Goal: Task Accomplishment & Management: Complete application form

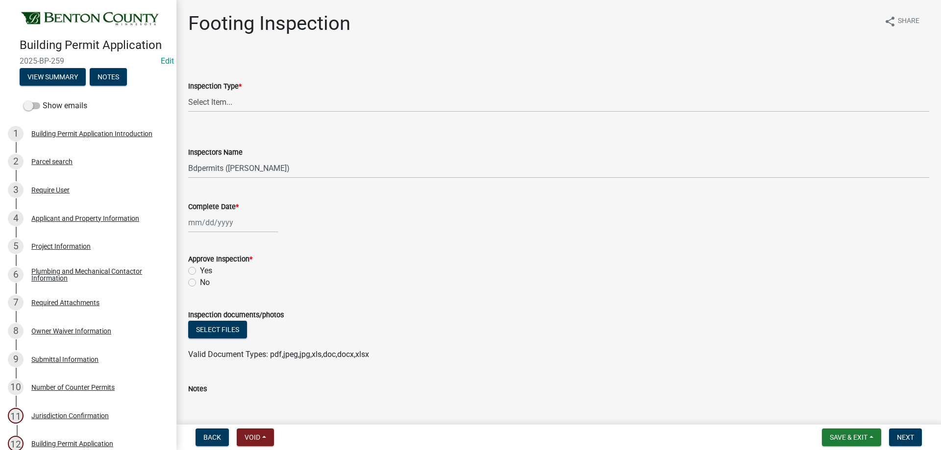
select select "17bfa135-5610-45df-8ce7-87530b7d86d4"
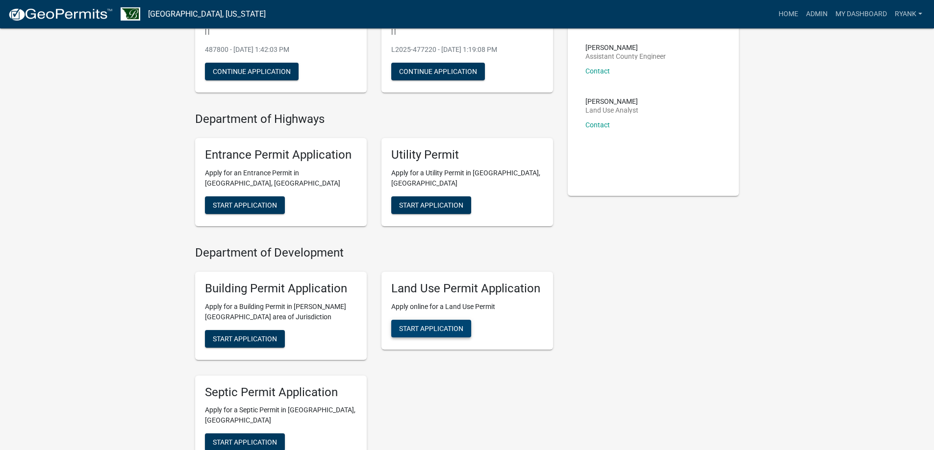
scroll to position [196, 0]
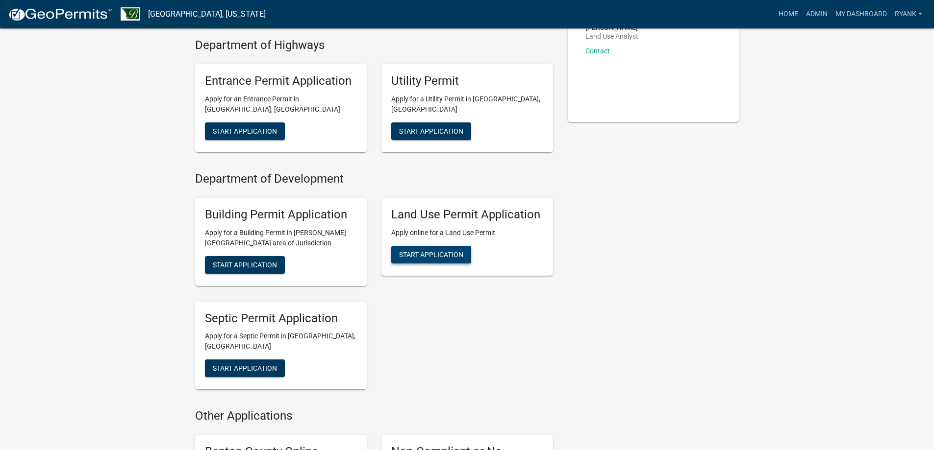
click at [449, 258] on span "Start Application" at bounding box center [431, 254] width 64 height 8
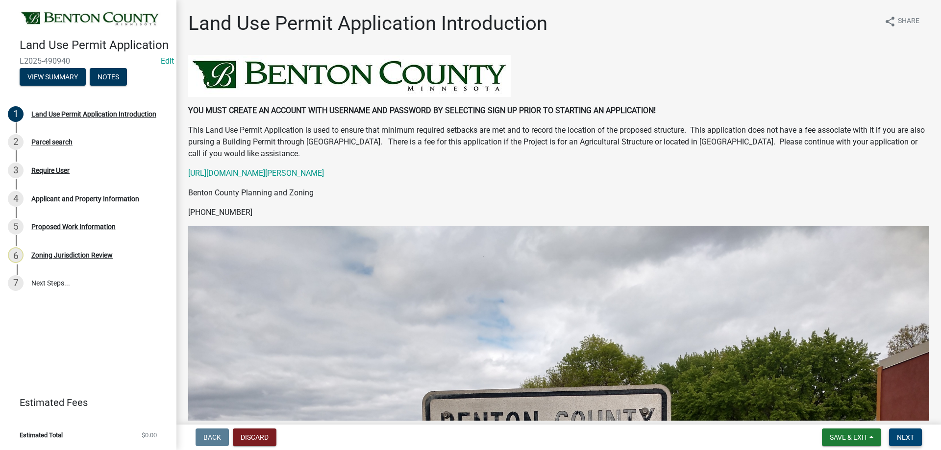
click at [911, 432] on button "Next" at bounding box center [905, 438] width 33 height 18
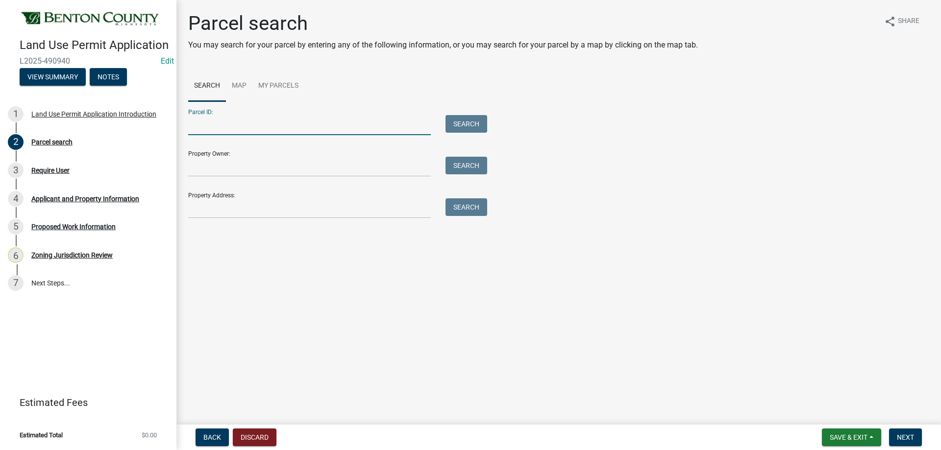
click at [219, 127] on input "Parcel ID:" at bounding box center [309, 125] width 243 height 20
click at [207, 130] on input "Parcel ID:" at bounding box center [309, 125] width 243 height 20
paste input "120208500"
type input "120208500"
click at [460, 121] on button "Search" at bounding box center [466, 124] width 42 height 18
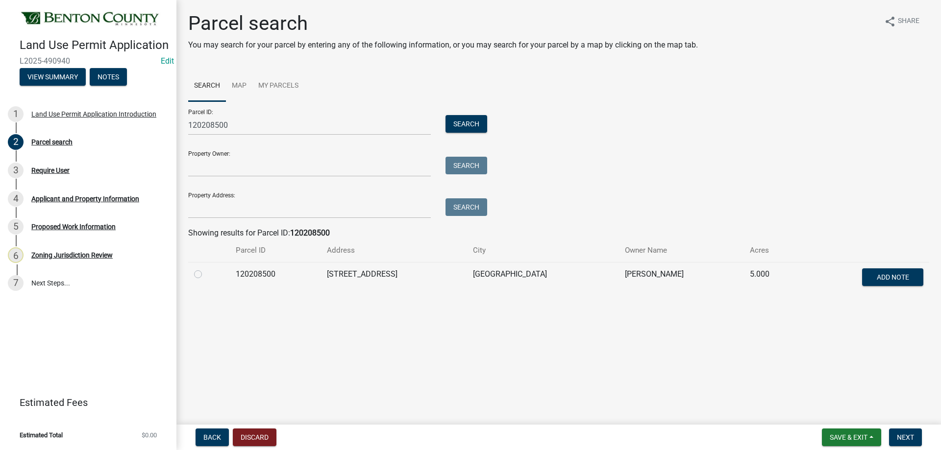
click at [206, 269] on label at bounding box center [206, 269] width 0 height 0
click at [206, 272] on input "radio" at bounding box center [209, 272] width 6 height 6
radio input "true"
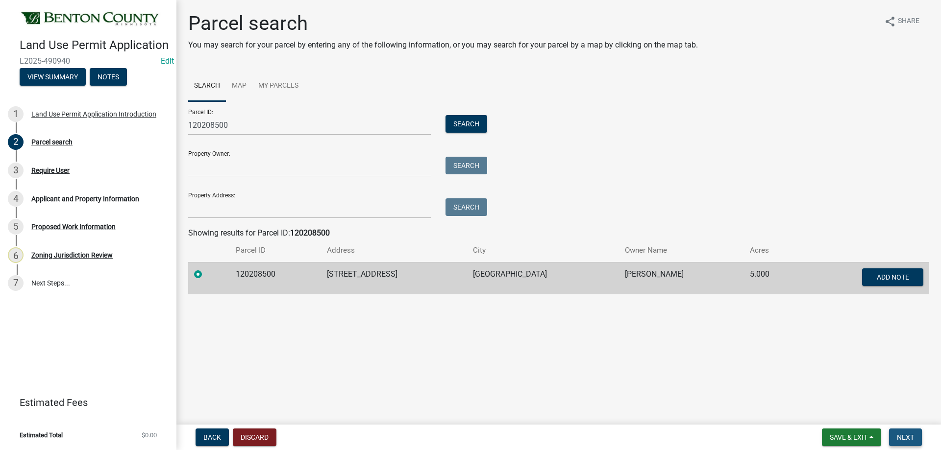
click at [912, 437] on span "Next" at bounding box center [905, 438] width 17 height 8
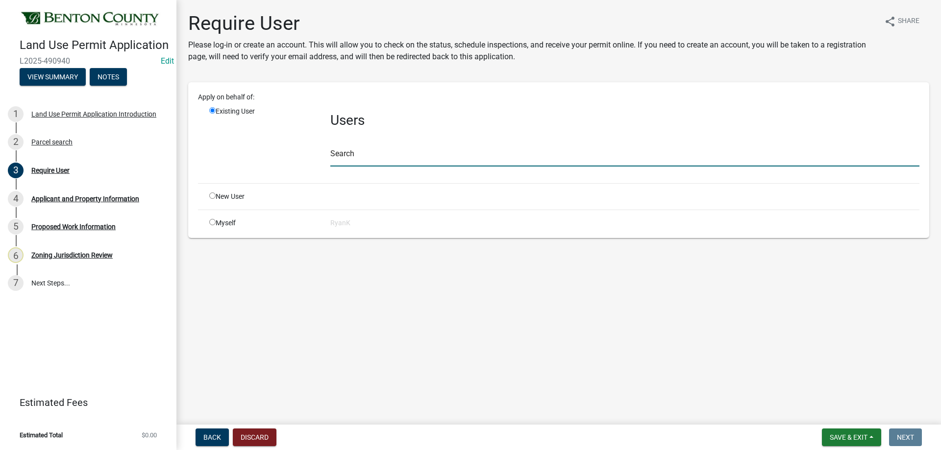
click at [345, 156] on input "text" at bounding box center [624, 157] width 589 height 20
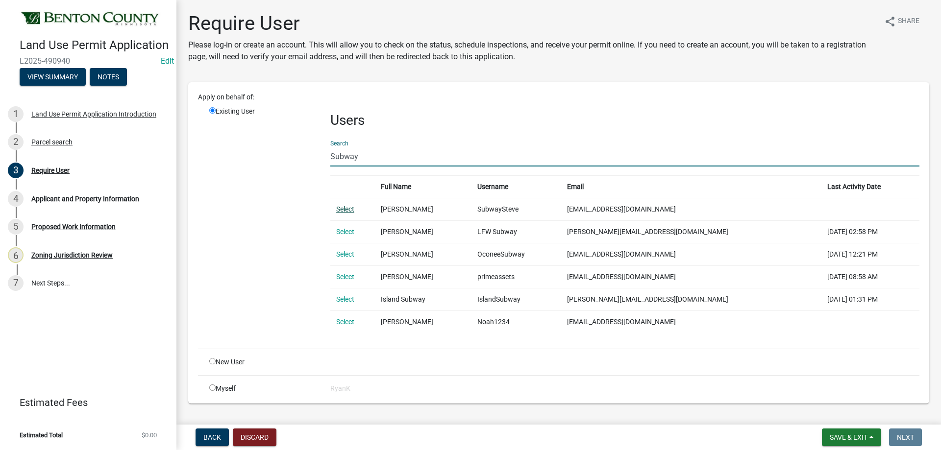
type input "Subway"
click at [346, 211] on link "Select" at bounding box center [345, 209] width 18 height 8
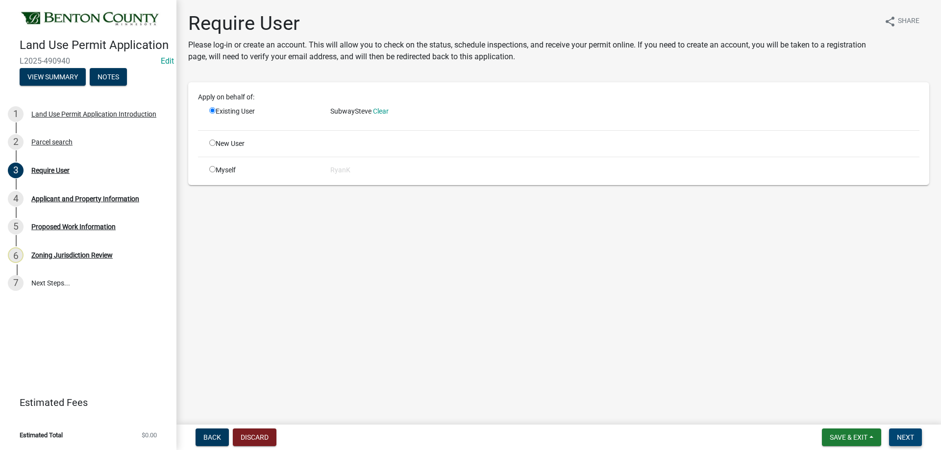
click at [909, 432] on button "Next" at bounding box center [905, 438] width 33 height 18
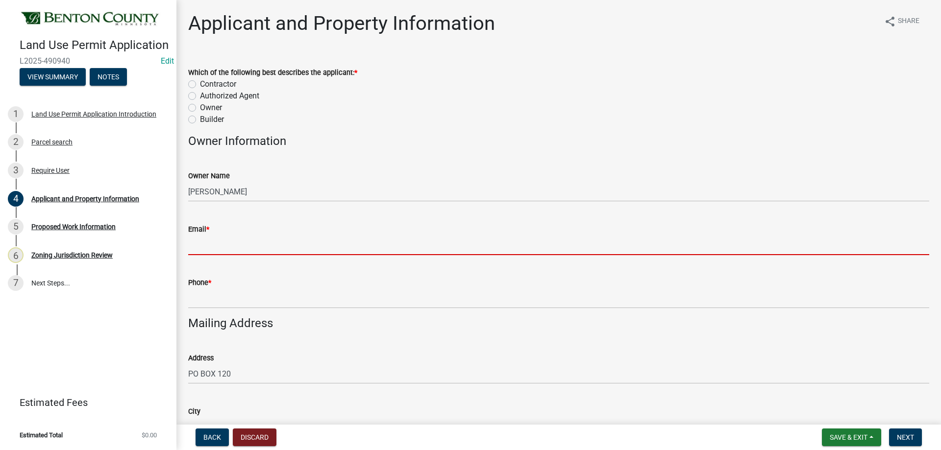
click at [236, 237] on input "Email *" at bounding box center [558, 245] width 741 height 20
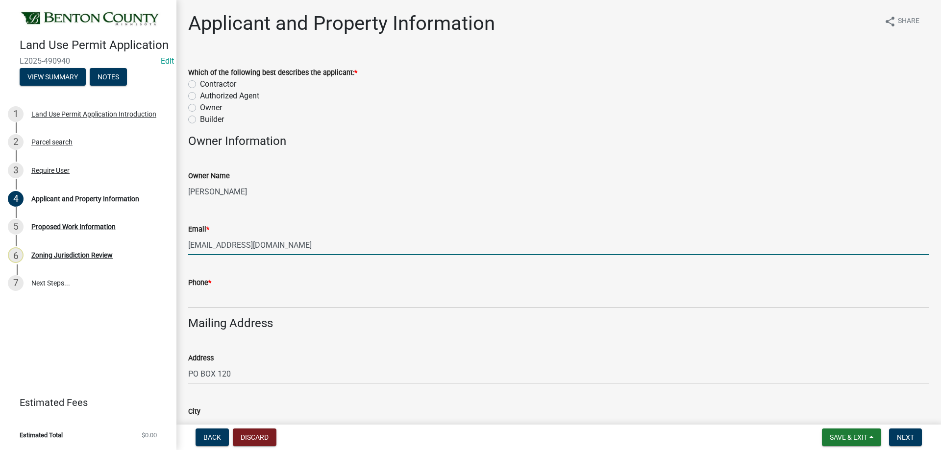
type input "subwaysteve@aol.com"
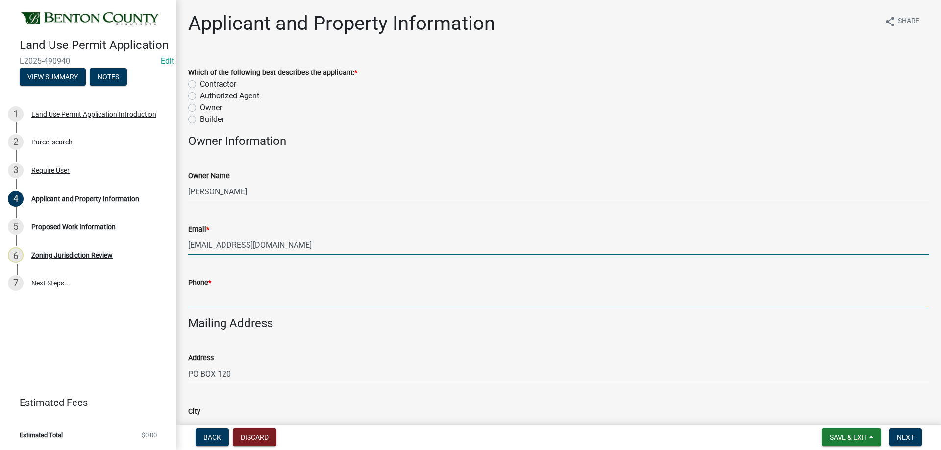
click at [223, 304] on input "Phone *" at bounding box center [558, 299] width 741 height 20
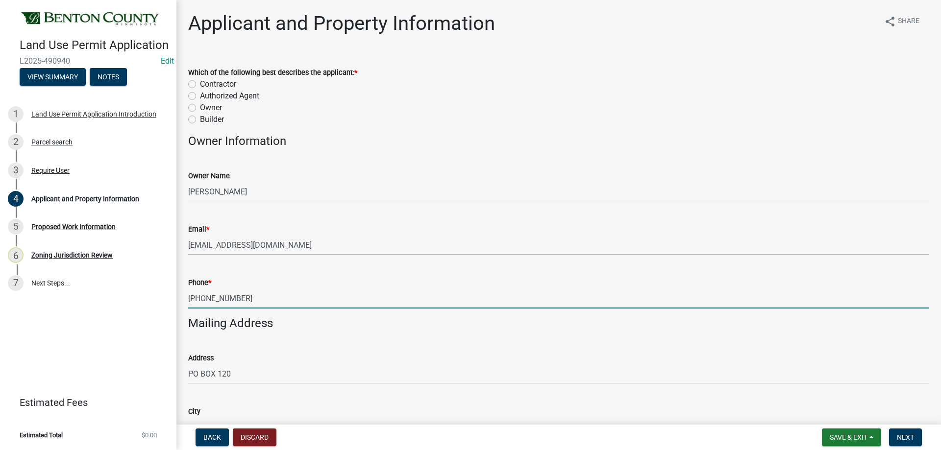
type input "320-250-2929"
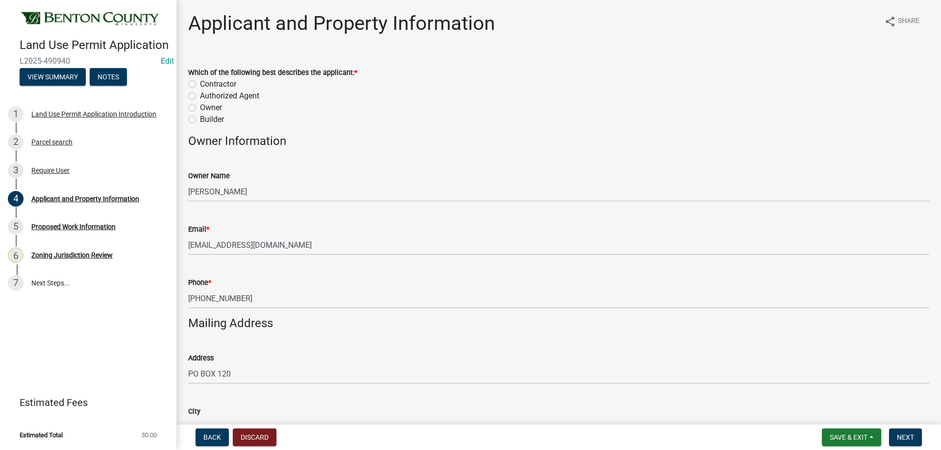
click at [200, 96] on label "Authorized Agent" at bounding box center [229, 96] width 59 height 12
click at [200, 96] on input "Authorized Agent" at bounding box center [203, 93] width 6 height 6
radio input "true"
click at [907, 434] on span "Next" at bounding box center [905, 438] width 17 height 8
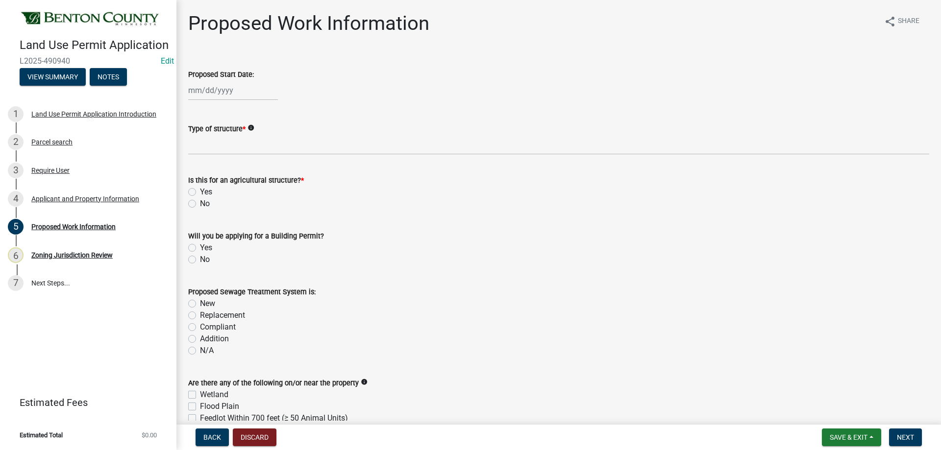
click at [229, 92] on div at bounding box center [233, 90] width 90 height 20
select select "10"
select select "2025"
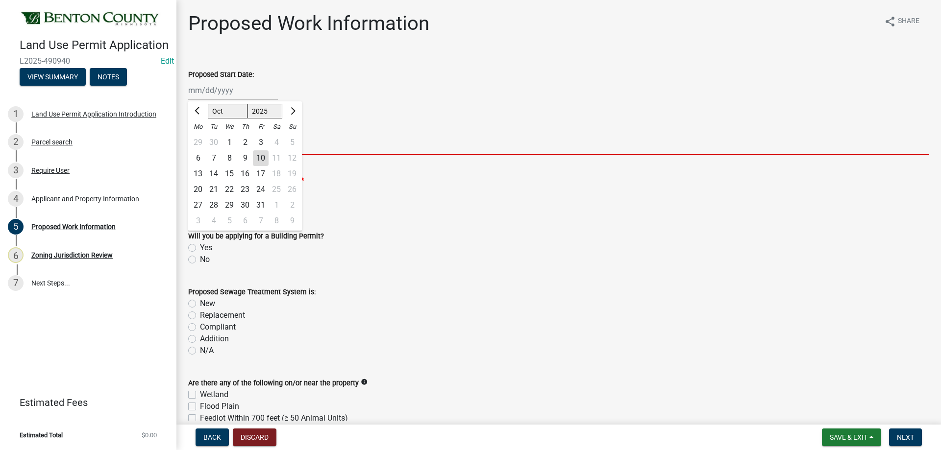
click at [421, 136] on input "Type of structure *" at bounding box center [558, 145] width 741 height 20
click at [211, 145] on input "Type of structure *" at bounding box center [558, 145] width 741 height 20
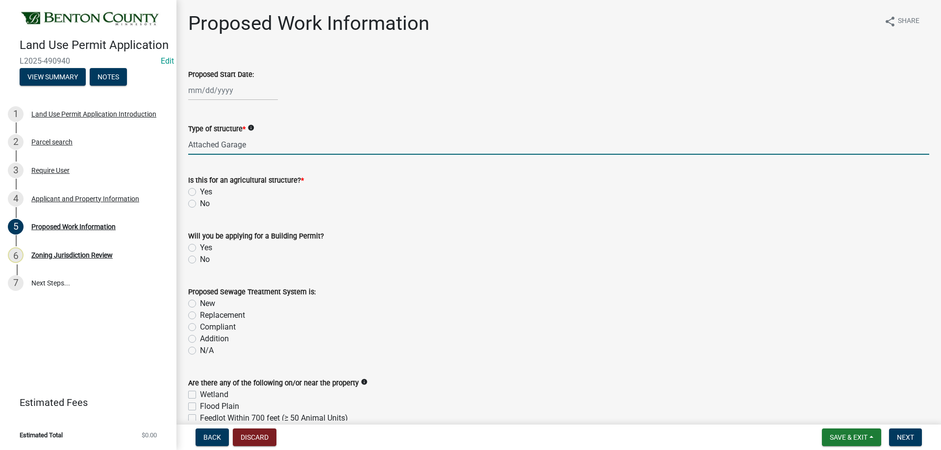
type input "Attached Garage"
click at [198, 202] on div "No" at bounding box center [558, 204] width 741 height 12
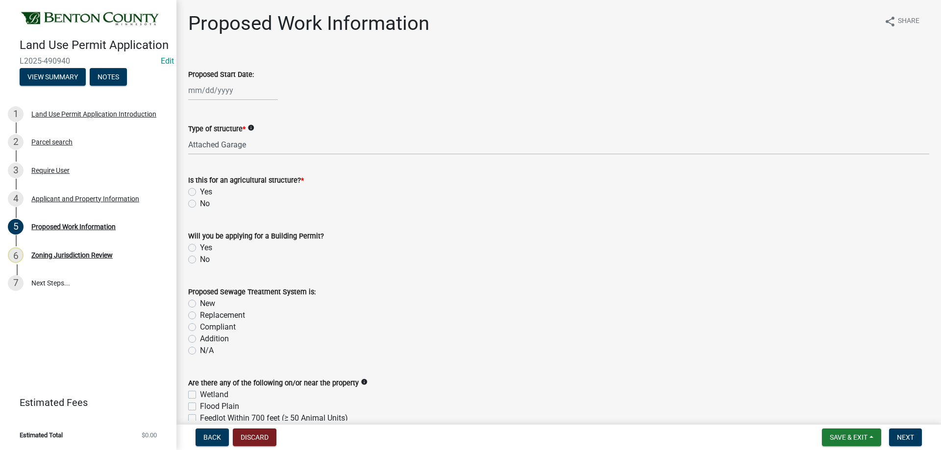
click at [200, 204] on label "No" at bounding box center [205, 204] width 10 height 12
click at [200, 204] on input "No" at bounding box center [203, 201] width 6 height 6
radio input "true"
click at [200, 251] on label "Yes" at bounding box center [206, 248] width 12 height 12
click at [200, 248] on input "Yes" at bounding box center [203, 245] width 6 height 6
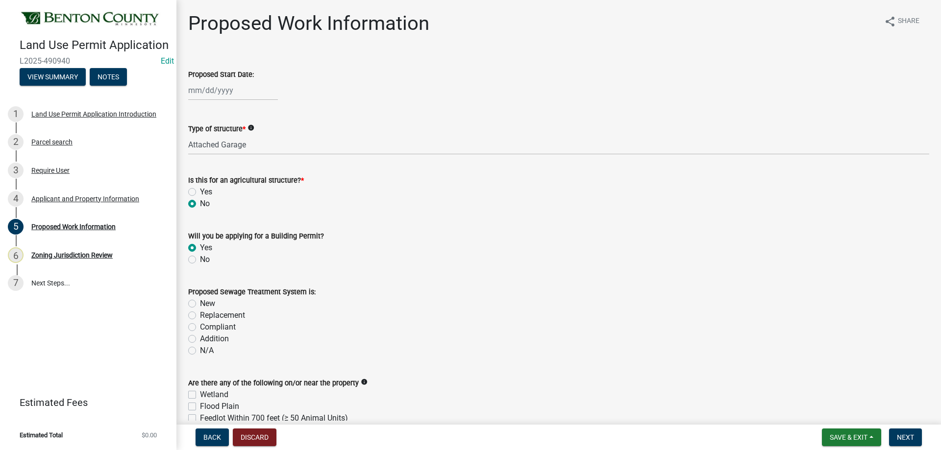
radio input "true"
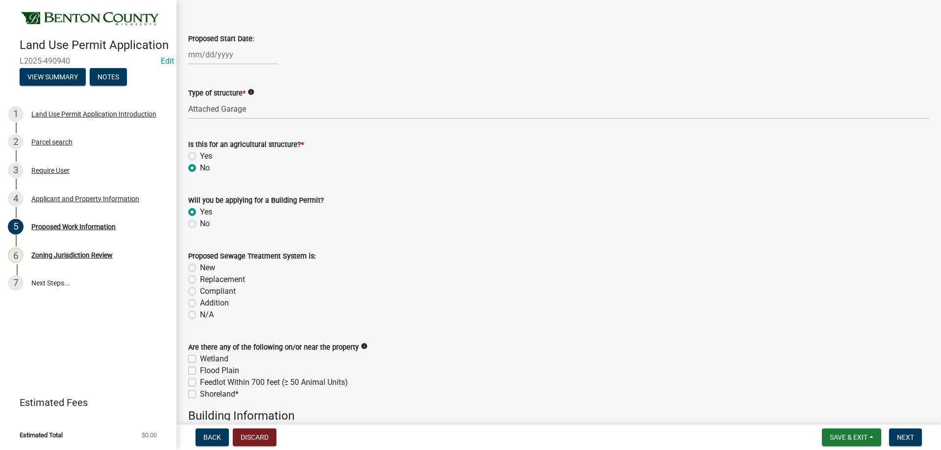
scroll to position [98, 0]
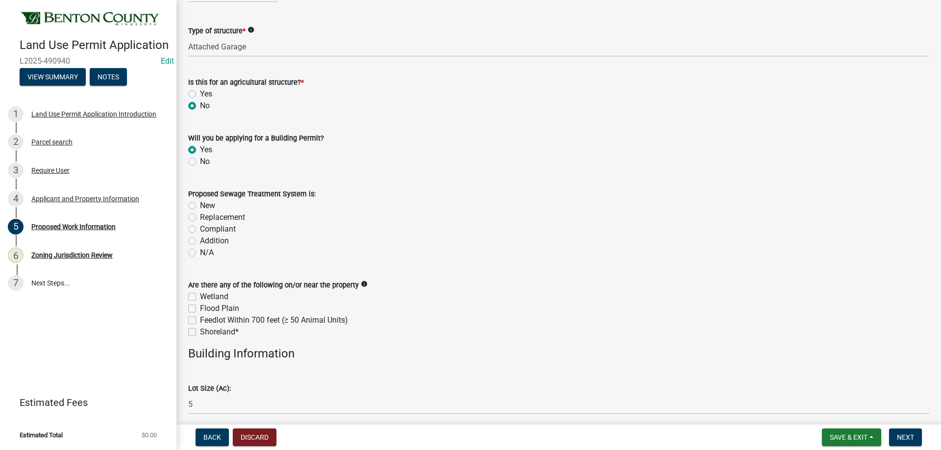
click at [200, 252] on label "N/A" at bounding box center [207, 253] width 14 height 12
click at [200, 252] on input "N/A" at bounding box center [203, 250] width 6 height 6
radio input "true"
click at [200, 231] on label "Compliant" at bounding box center [218, 229] width 36 height 12
click at [200, 230] on input "Compliant" at bounding box center [203, 226] width 6 height 6
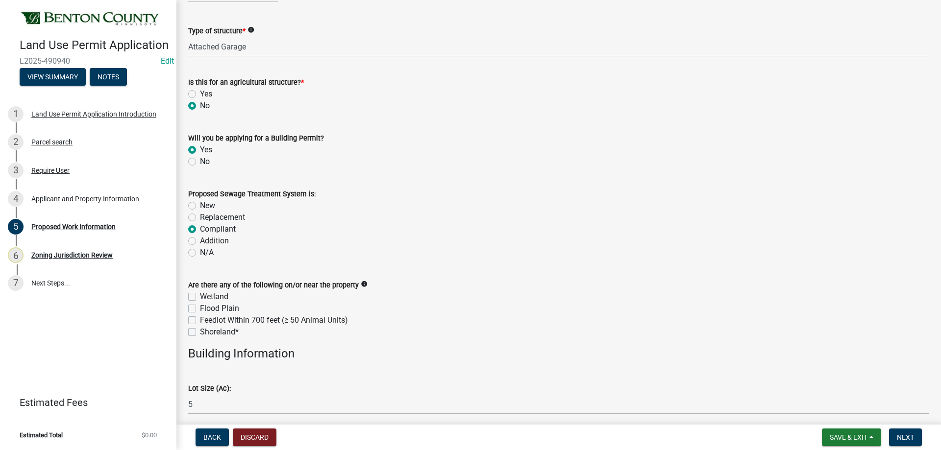
radio input "true"
click at [200, 297] on label "Wetland" at bounding box center [214, 297] width 28 height 12
click at [200, 297] on input "Wetland" at bounding box center [203, 294] width 6 height 6
checkbox input "true"
checkbox input "false"
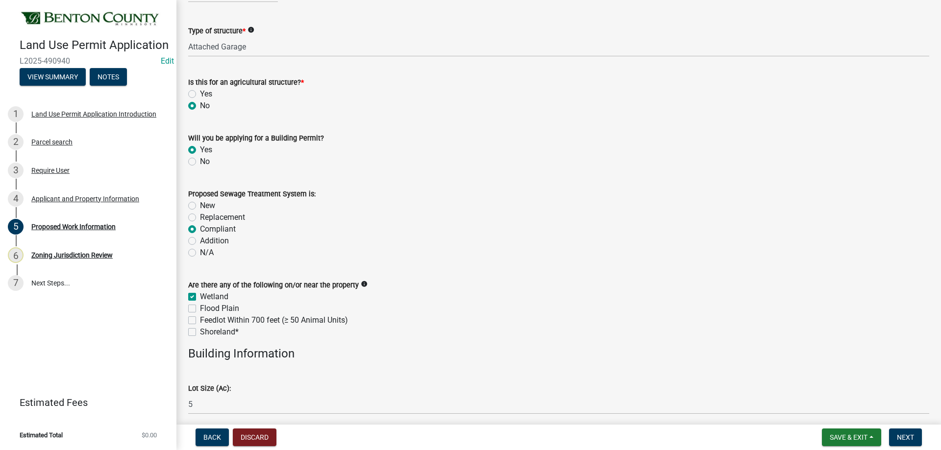
checkbox input "false"
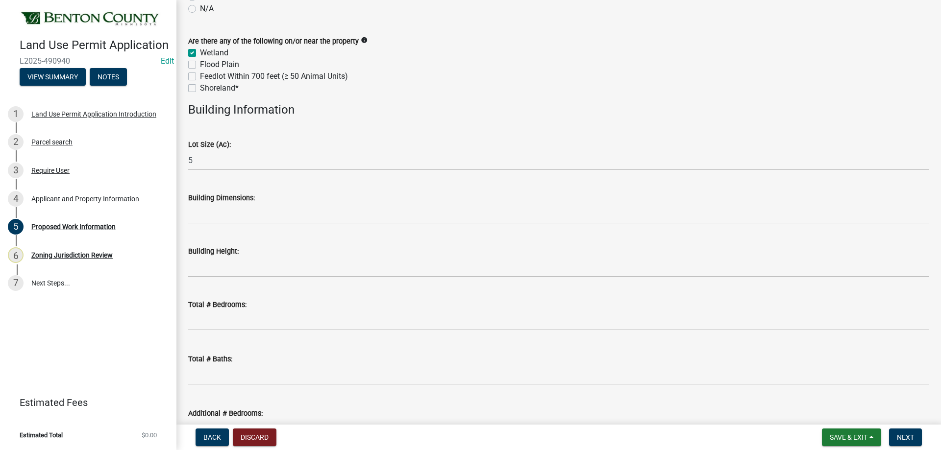
scroll to position [343, 0]
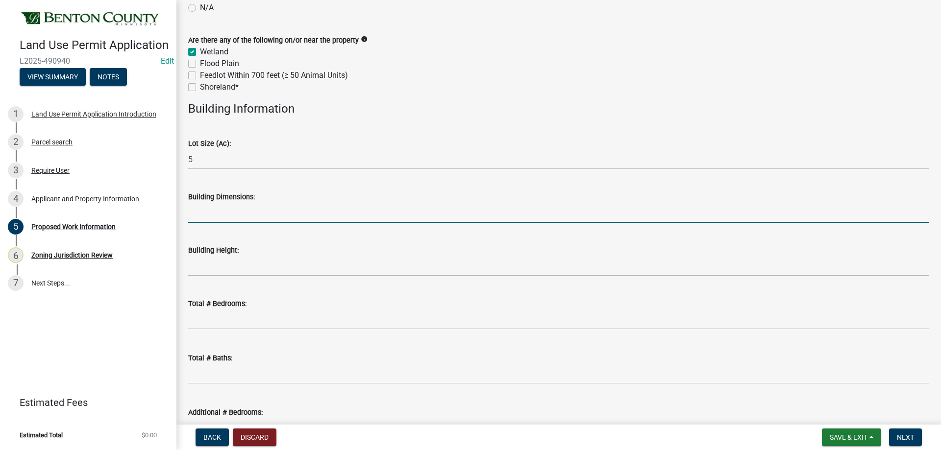
click at [216, 210] on input "Building Dimensions:" at bounding box center [558, 213] width 741 height 20
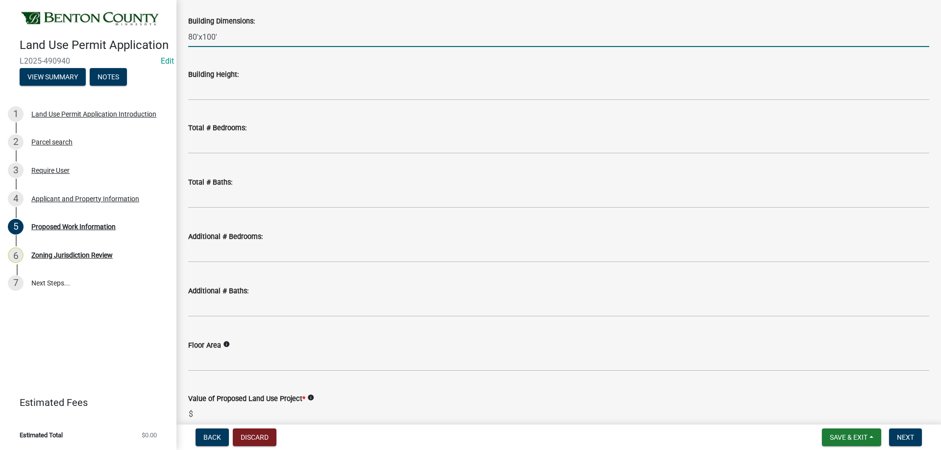
scroll to position [570, 0]
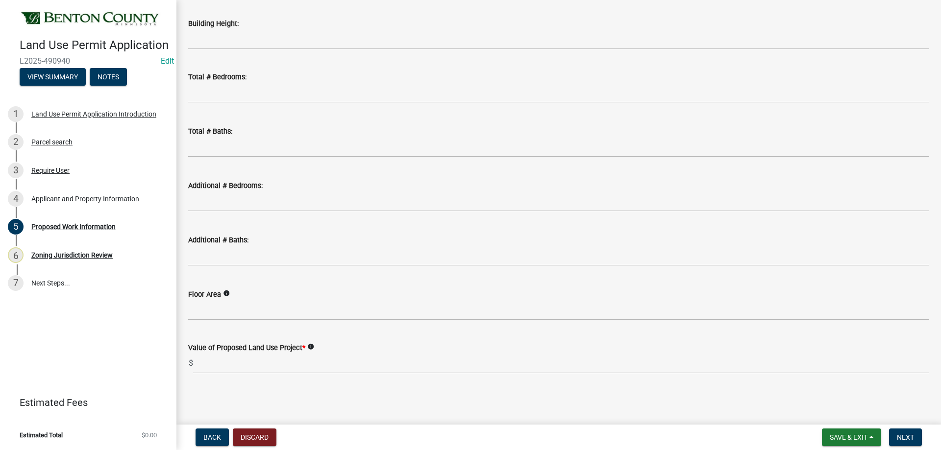
type input "80'x100'"
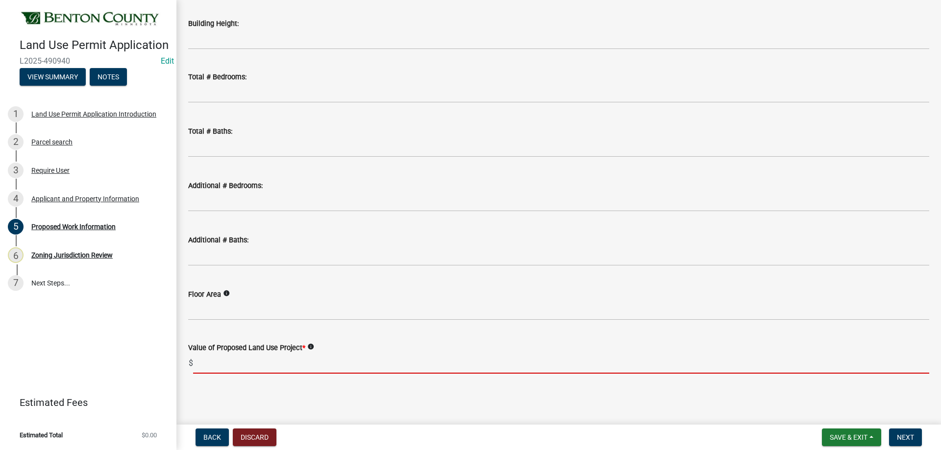
click at [213, 366] on input "text" at bounding box center [561, 364] width 736 height 20
paste input "135000"
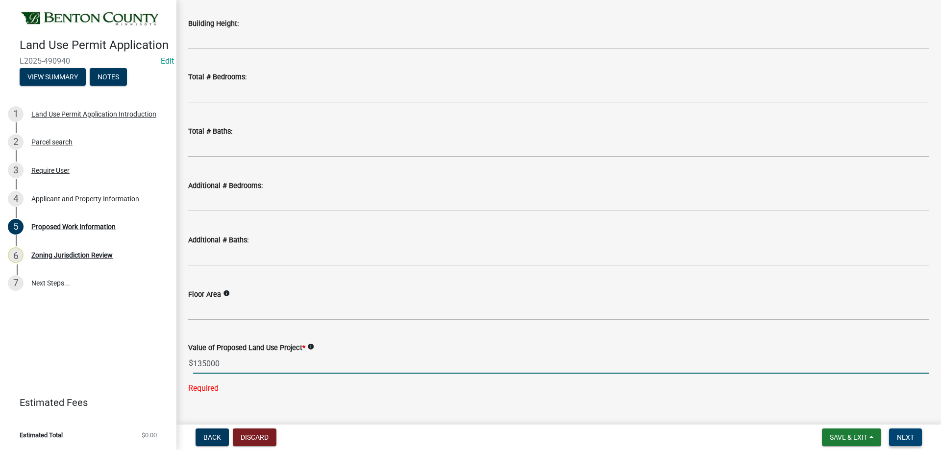
type input "135000"
click at [910, 440] on span "Next" at bounding box center [905, 438] width 17 height 8
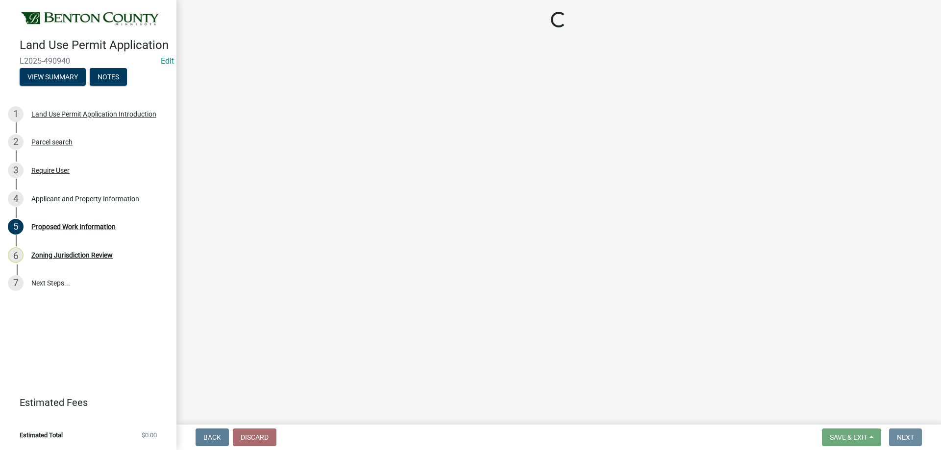
scroll to position [0, 0]
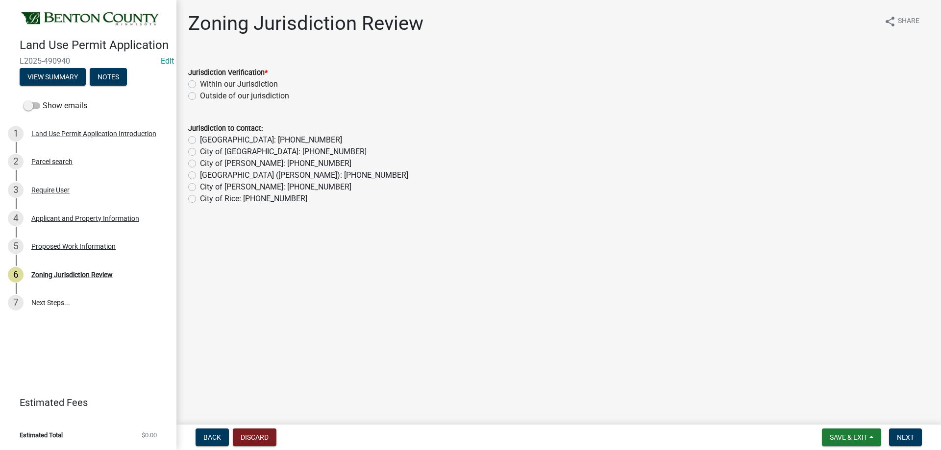
click at [200, 82] on label "Within our Jurisdiction" at bounding box center [239, 84] width 78 height 12
click at [200, 82] on input "Within our Jurisdiction" at bounding box center [203, 81] width 6 height 6
radio input "true"
click at [913, 436] on span "Next" at bounding box center [905, 438] width 17 height 8
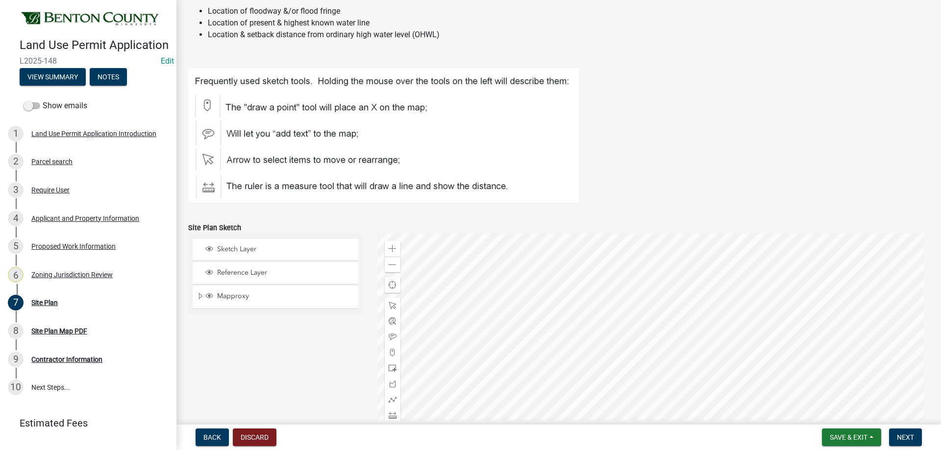
scroll to position [294, 0]
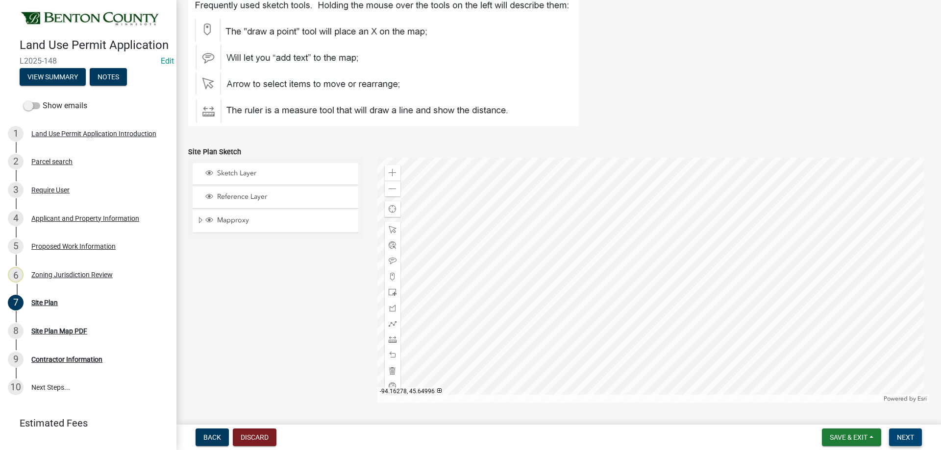
click at [910, 434] on span "Next" at bounding box center [905, 438] width 17 height 8
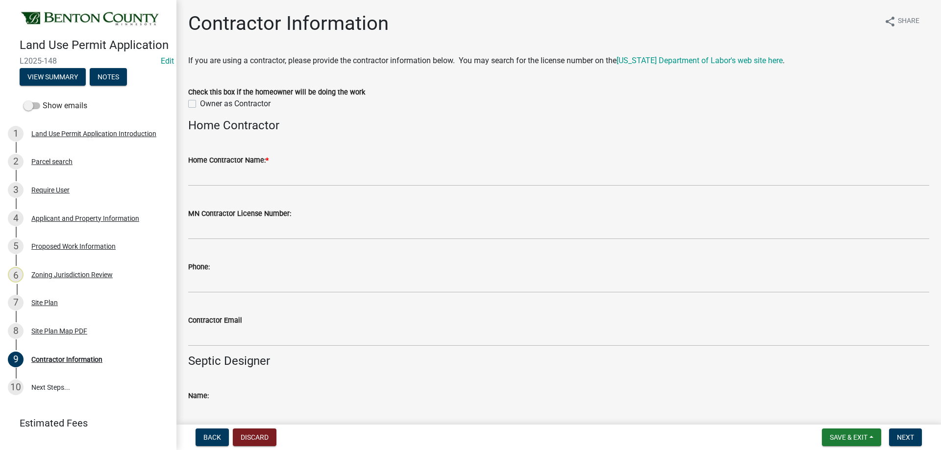
click at [200, 103] on label "Owner as Contractor" at bounding box center [235, 104] width 71 height 12
click at [200, 103] on input "Owner as Contractor" at bounding box center [203, 101] width 6 height 6
checkbox input "true"
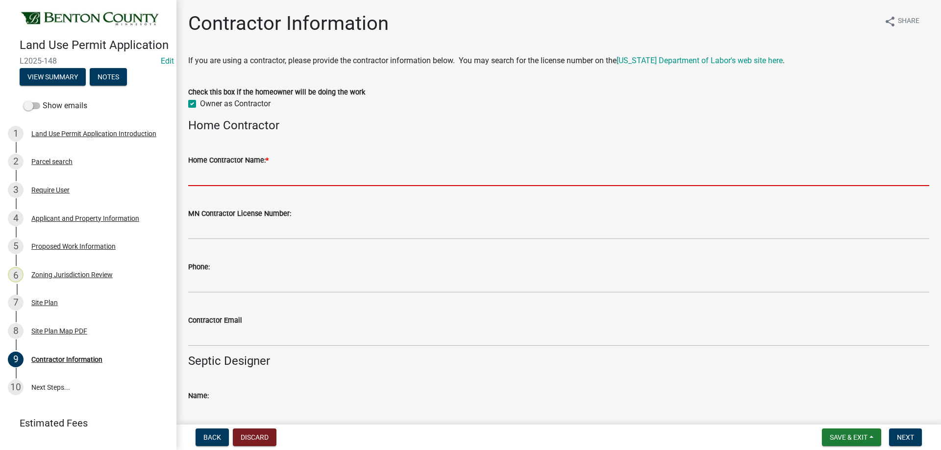
click at [239, 176] on input "Home Contractor Name: *" at bounding box center [558, 176] width 741 height 20
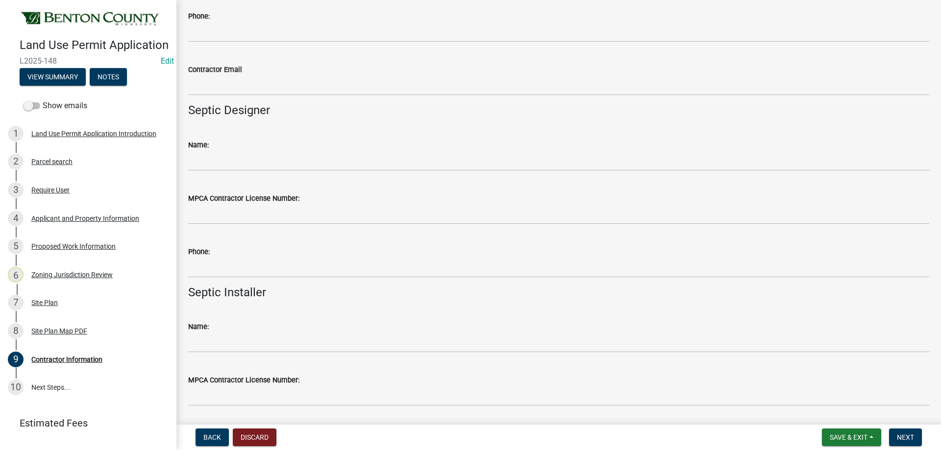
scroll to position [336, 0]
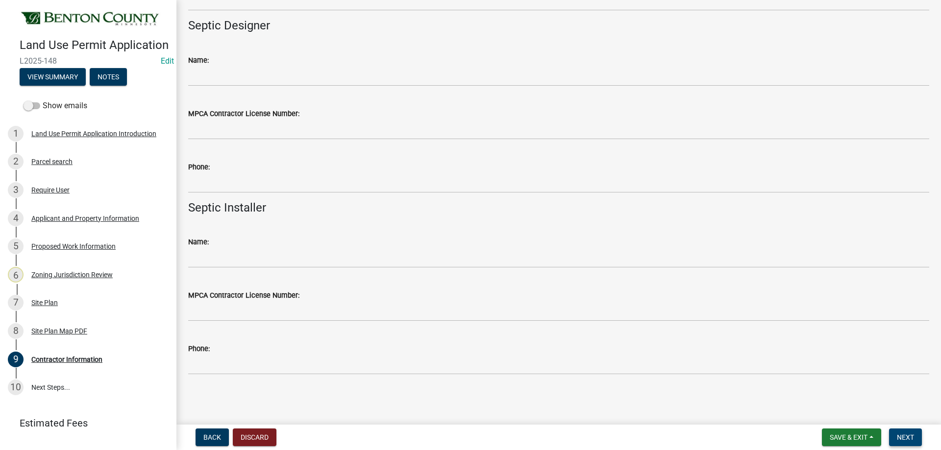
type input "Steve Warzecha"
click at [903, 440] on span "Next" at bounding box center [905, 438] width 17 height 8
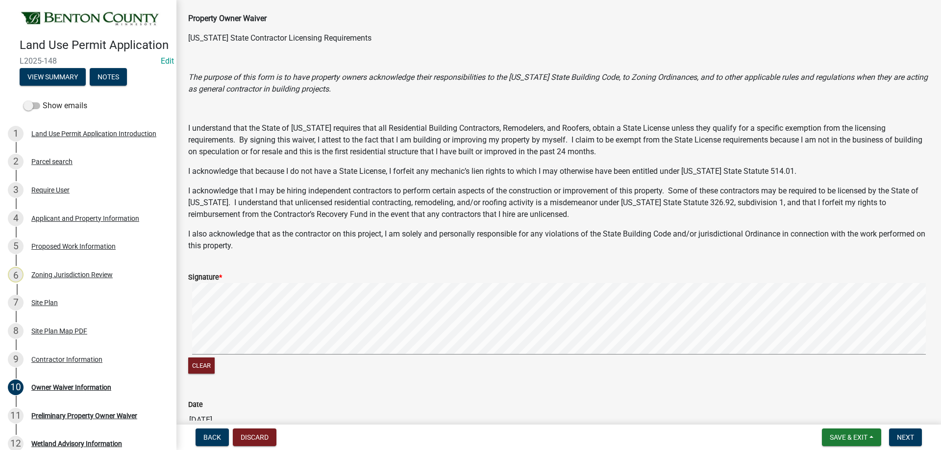
scroll to position [98, 0]
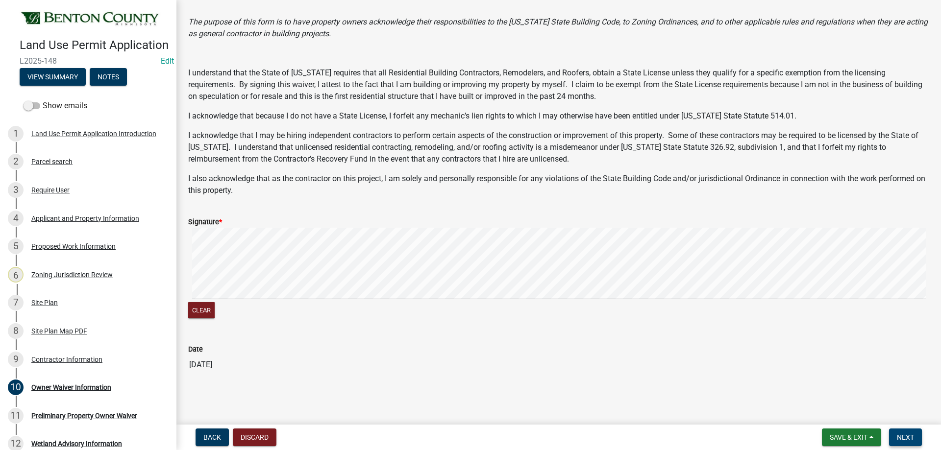
click at [907, 432] on button "Next" at bounding box center [905, 438] width 33 height 18
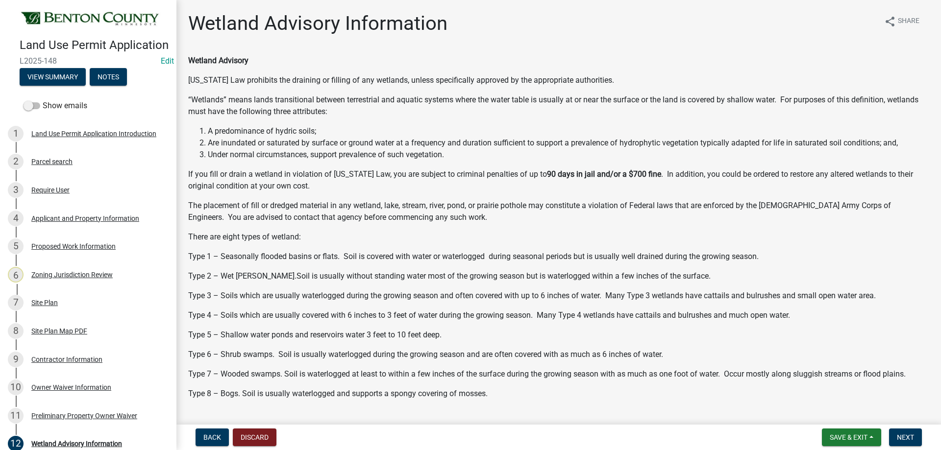
scroll to position [254, 0]
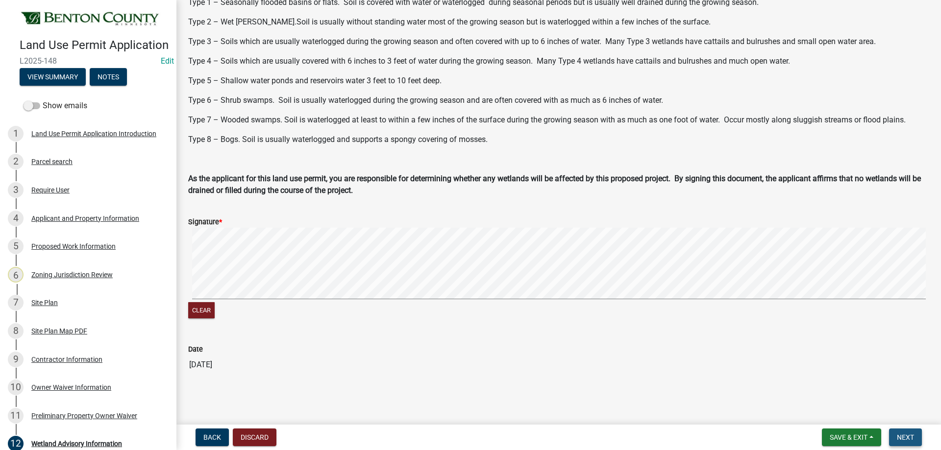
click at [911, 435] on span "Next" at bounding box center [905, 438] width 17 height 8
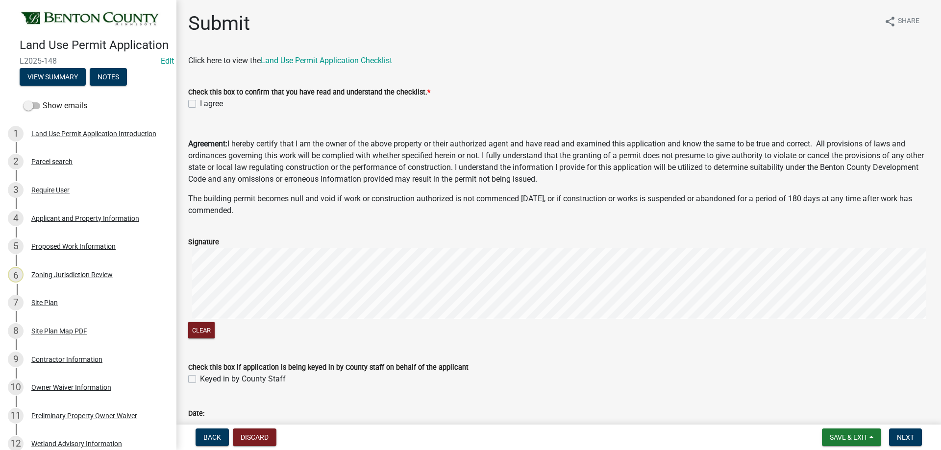
click at [200, 106] on label "I agree" at bounding box center [211, 104] width 23 height 12
click at [200, 104] on input "I agree" at bounding box center [203, 101] width 6 height 6
checkbox input "true"
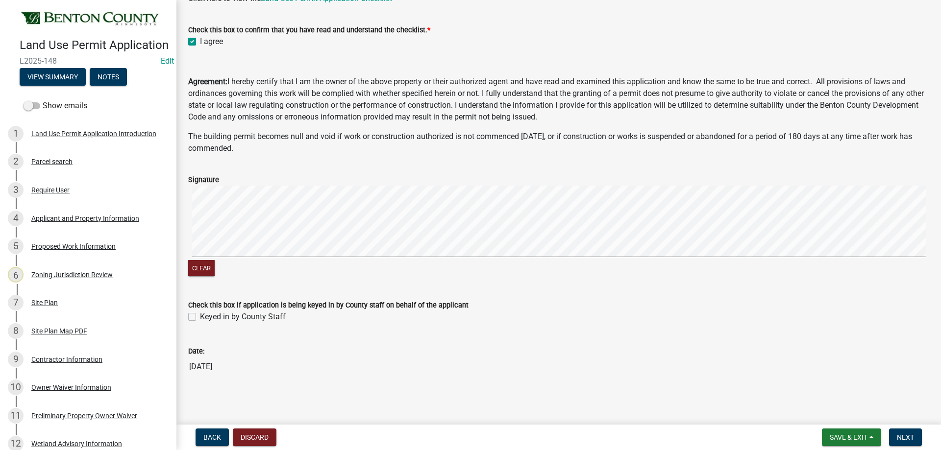
scroll to position [64, 0]
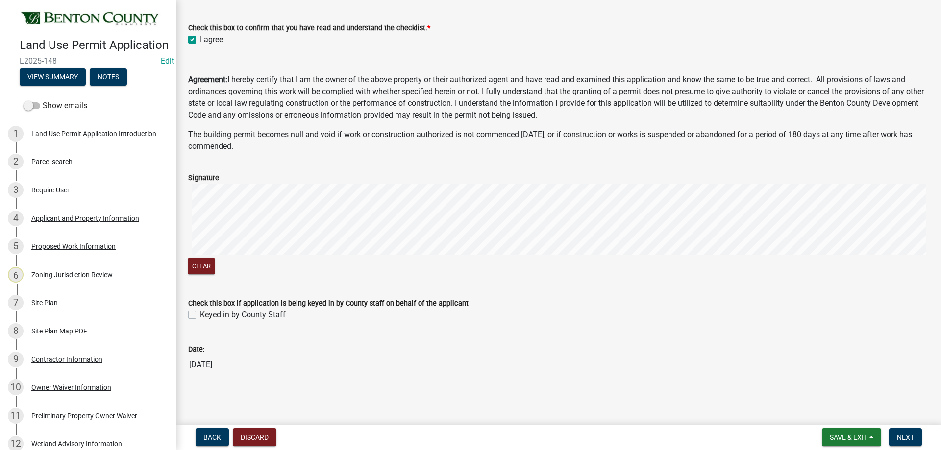
drag, startPoint x: 193, startPoint y: 316, endPoint x: 199, endPoint y: 302, distance: 14.7
click at [200, 315] on label "Keyed in by County Staff" at bounding box center [243, 315] width 86 height 12
click at [200, 315] on input "Keyed in by County Staff" at bounding box center [203, 312] width 6 height 6
checkbox input "true"
click at [912, 438] on span "Next" at bounding box center [905, 438] width 17 height 8
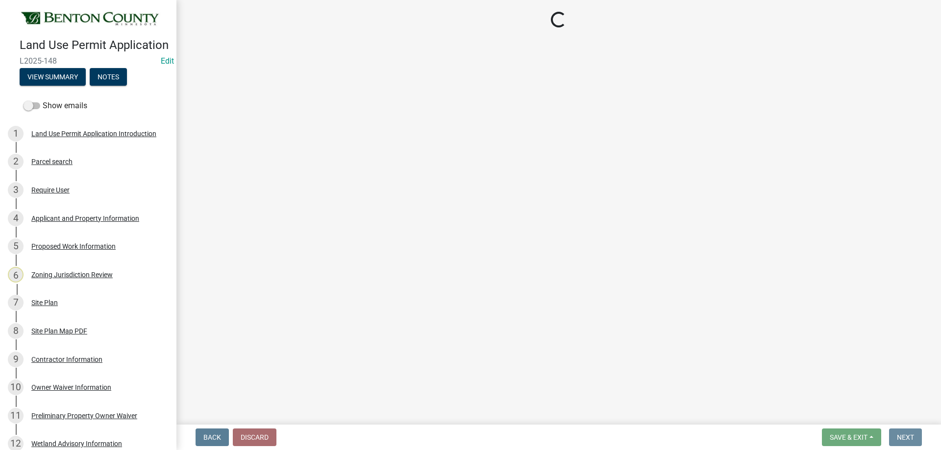
scroll to position [0, 0]
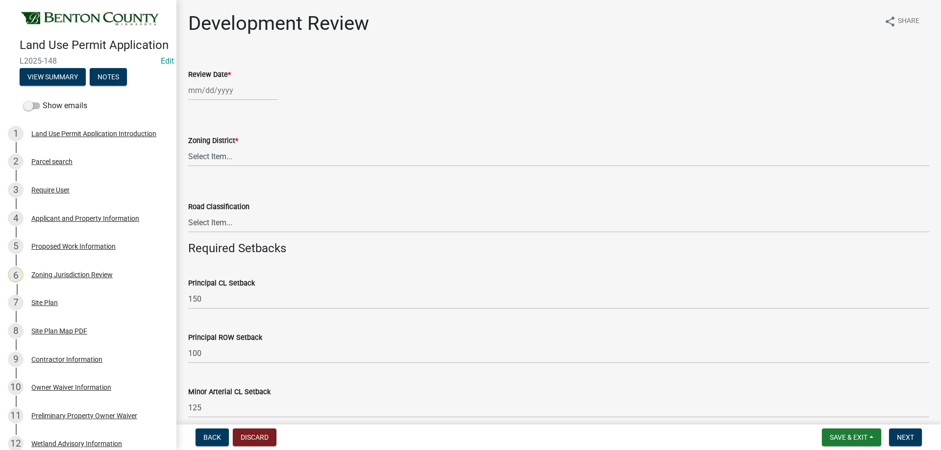
click at [224, 92] on div at bounding box center [233, 90] width 90 height 20
select select "10"
select select "2025"
click at [261, 157] on div "10" at bounding box center [261, 158] width 16 height 16
type input "10/10/2025"
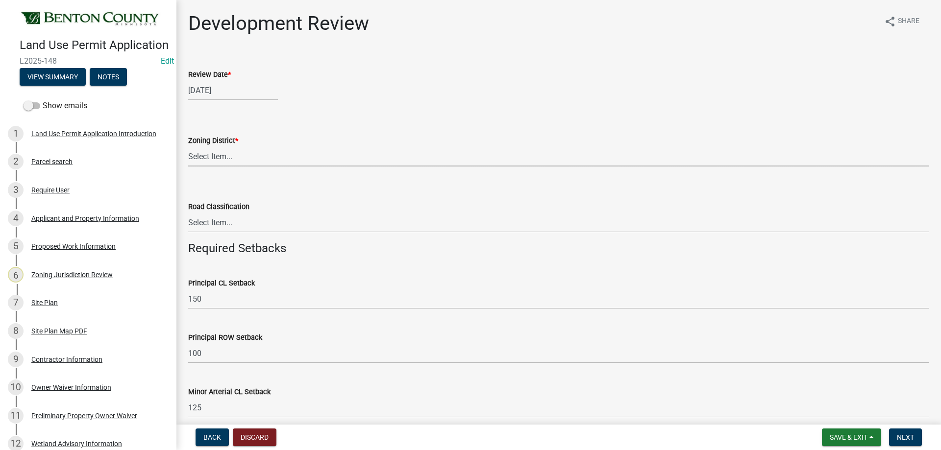
click at [226, 160] on select "Select Item... A B B-2 I-1 I-2 OSD/R-1 PUD R-1 R-2 R-3 R-3/MUD R-A R-S Sauk Rap…" at bounding box center [558, 157] width 741 height 20
click at [188, 147] on select "Select Item... A B B-2 I-1 I-2 OSD/R-1 PUD R-1 R-2 R-3 R-3/MUD R-A R-S Sauk Rap…" at bounding box center [558, 157] width 741 height 20
select select "d2e7867d-5e24-48c4-bfac-6c9236854e2a"
click at [233, 226] on select "Select Item... Principal Arterial Minor Arterial County Road Township Road Town…" at bounding box center [558, 223] width 741 height 20
click at [237, 222] on select "Select Item... Principal Arterial Minor Arterial County Road Township Road Town…" at bounding box center [558, 223] width 741 height 20
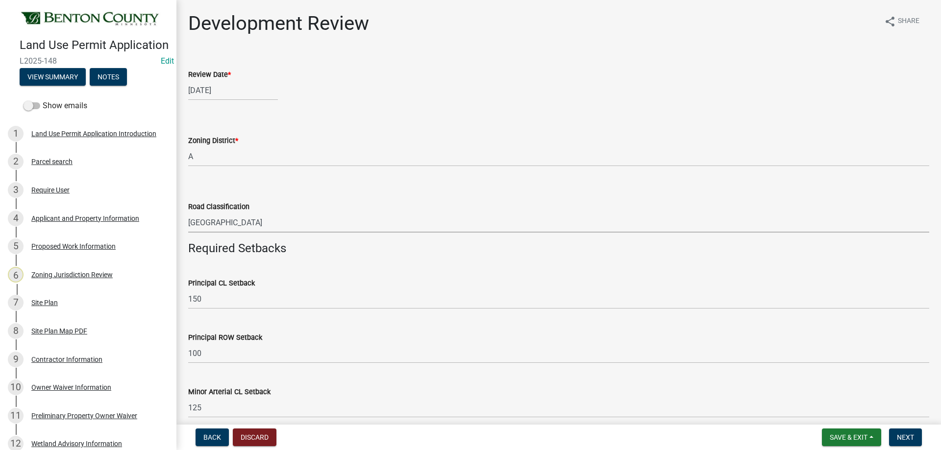
click at [188, 213] on select "Select Item... Principal Arterial Minor Arterial County Road Township Road Town…" at bounding box center [558, 223] width 741 height 20
select select "0b2f72af-957f-4e5e-bc8d-0a492fb2505b"
click at [869, 435] on button "Save & Exit" at bounding box center [851, 438] width 59 height 18
click at [841, 386] on button "Save" at bounding box center [842, 389] width 78 height 24
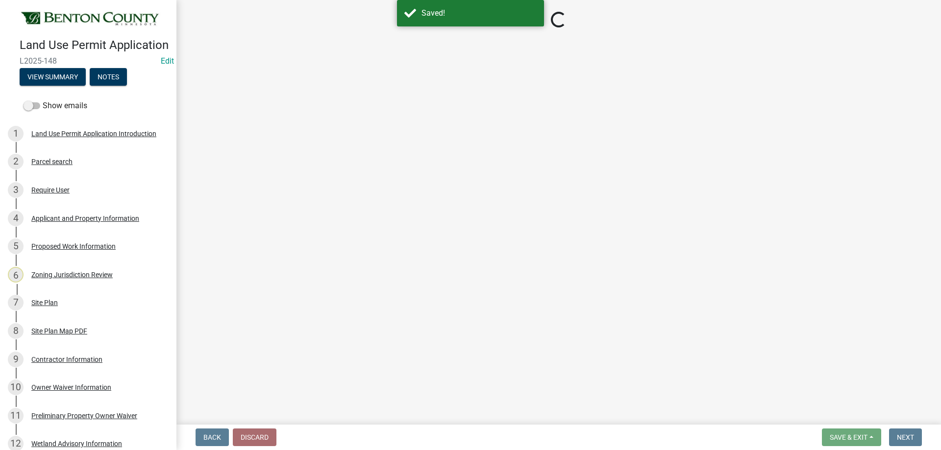
select select "d2e7867d-5e24-48c4-bfac-6c9236854e2a"
select select "0b2f72af-957f-4e5e-bc8d-0a492fb2505b"
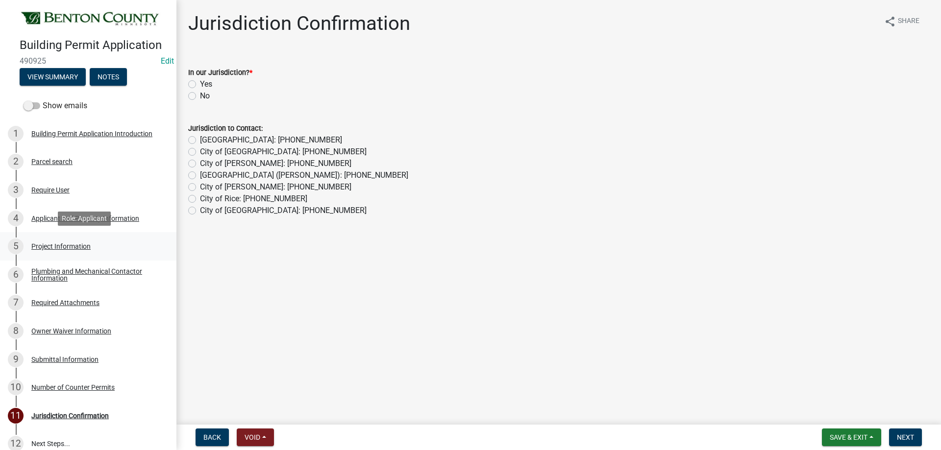
click at [59, 246] on div "Project Information" at bounding box center [60, 246] width 59 height 7
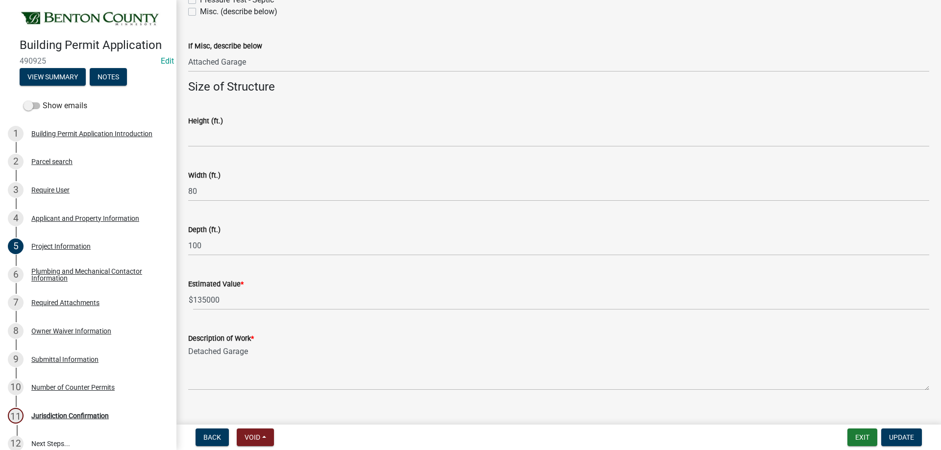
scroll to position [583, 0]
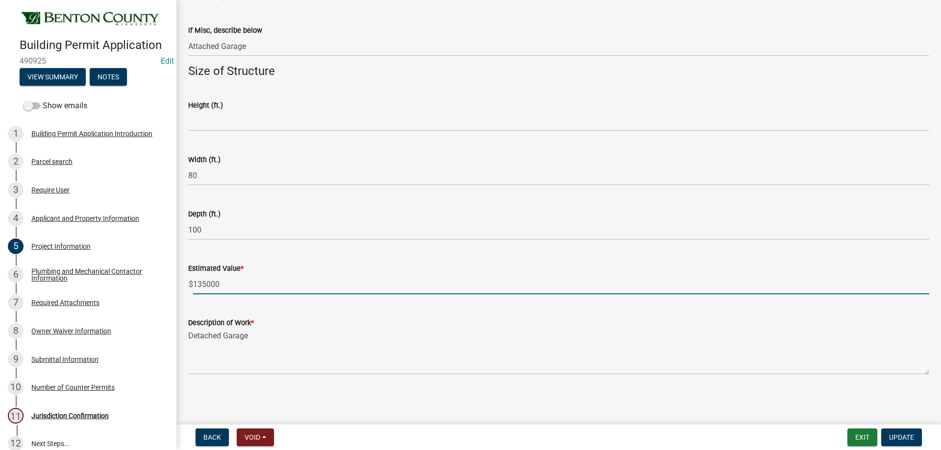
drag, startPoint x: 233, startPoint y: 284, endPoint x: 172, endPoint y: 284, distance: 61.3
click at [172, 284] on div "Building Permit Application 490925 Edit View Summary Notes Show emails 1 Buildi…" at bounding box center [470, 225] width 941 height 450
